Goal: Task Accomplishment & Management: Manage account settings

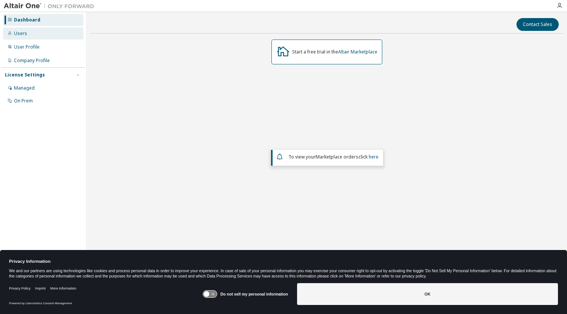
click at [15, 32] on div "Users" at bounding box center [20, 34] width 13 height 6
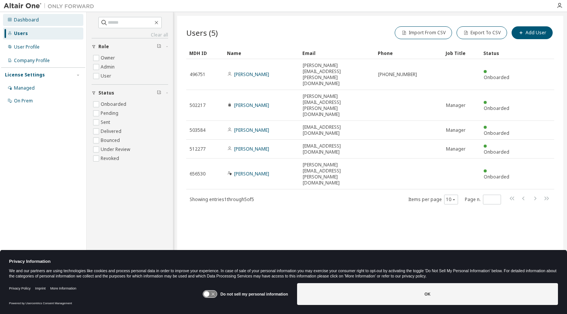
click at [24, 14] on div "Dashboard" at bounding box center [43, 20] width 80 height 12
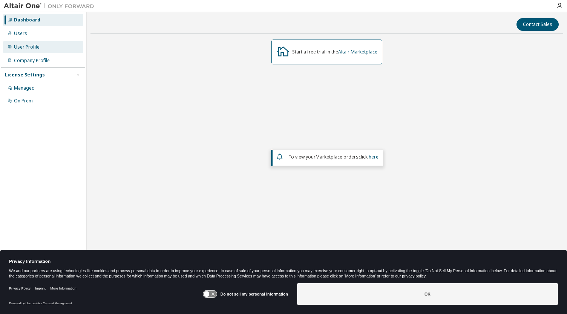
click at [39, 53] on div "User Profile" at bounding box center [43, 47] width 80 height 12
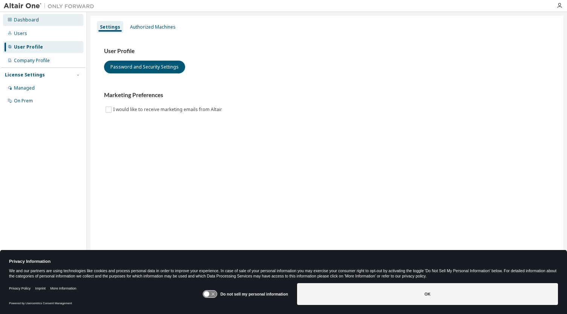
click at [34, 20] on div "Dashboard" at bounding box center [26, 20] width 25 height 6
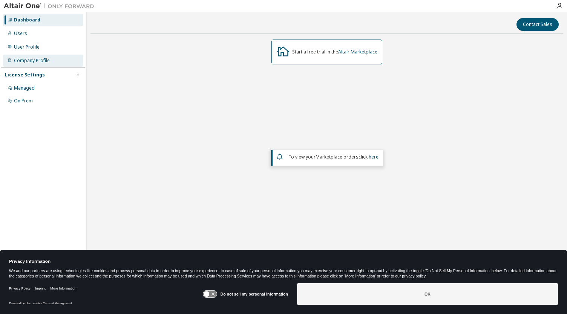
click at [36, 59] on div "Company Profile" at bounding box center [32, 61] width 36 height 6
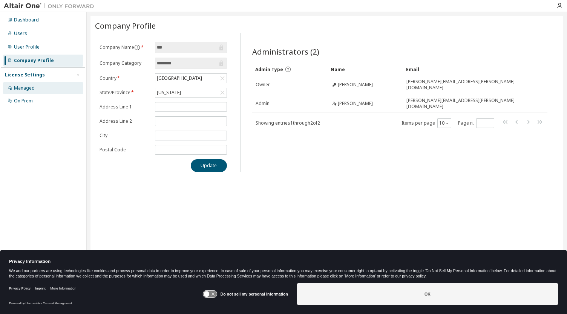
click at [41, 87] on div "Managed" at bounding box center [43, 88] width 80 height 12
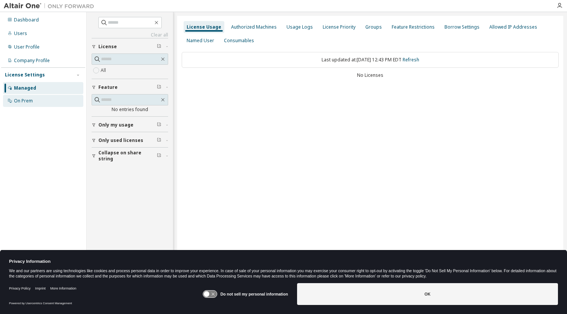
click at [37, 100] on div "On Prem" at bounding box center [43, 101] width 80 height 12
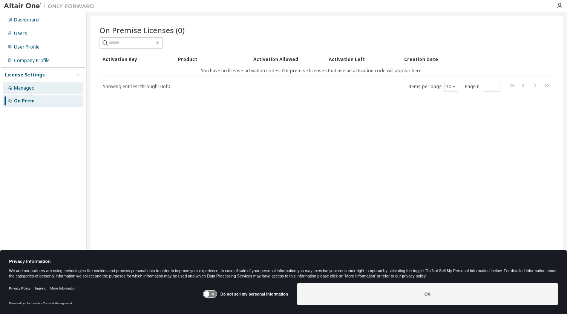
click at [35, 83] on div "Managed" at bounding box center [43, 88] width 80 height 12
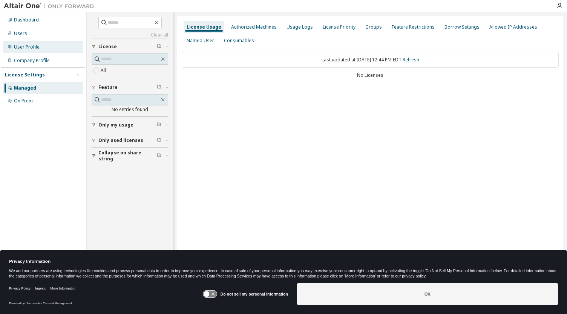
click at [37, 49] on div "User Profile" at bounding box center [27, 47] width 26 height 6
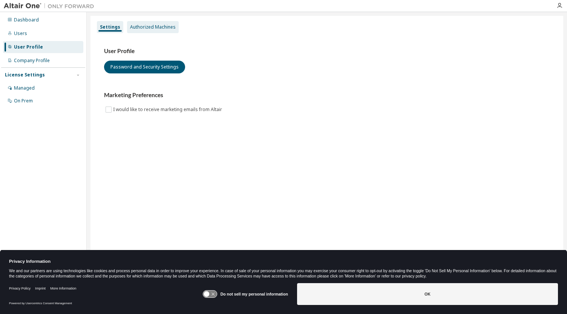
click at [168, 30] on div "Authorized Machines" at bounding box center [153, 27] width 52 height 12
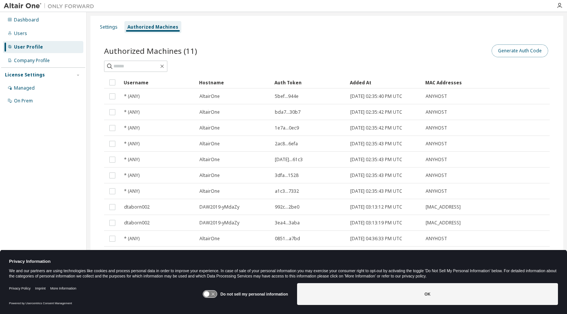
click at [531, 48] on button "Generate Auth Code" at bounding box center [519, 50] width 57 height 13
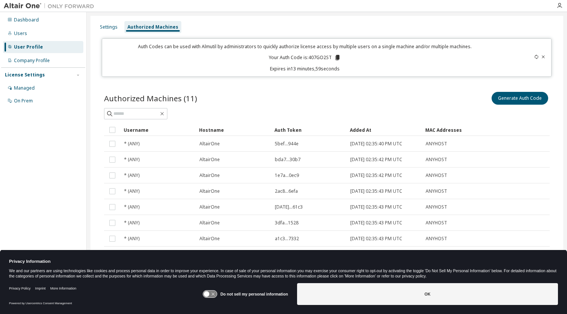
click at [316, 57] on p "Your Auth Code is: 407GO2ST" at bounding box center [305, 57] width 72 height 7
click at [318, 56] on p "Your Auth Code is: 407GO2ST" at bounding box center [305, 57] width 72 height 7
click at [321, 59] on p "Your Auth Code is: 407GO2ST" at bounding box center [305, 57] width 72 height 7
copy p "407GO2ST"
